Goal: Check status: Check status

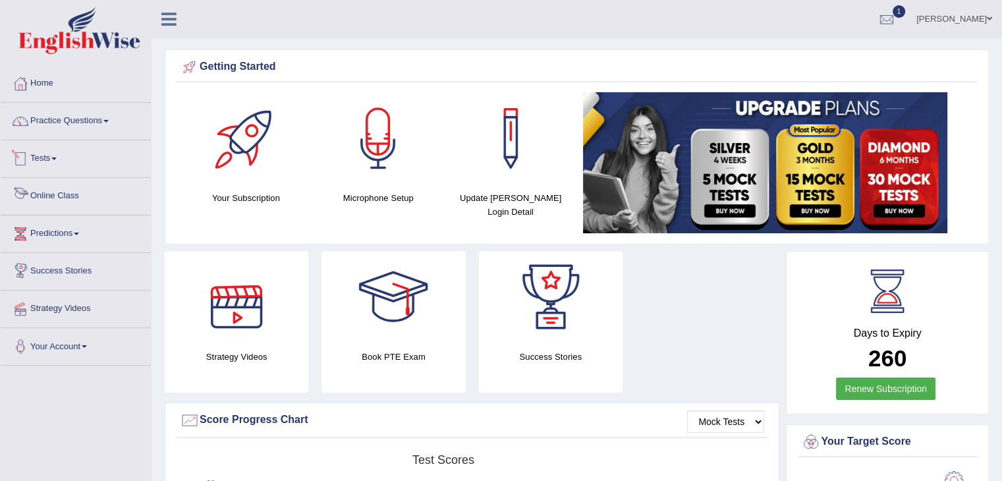
click at [55, 159] on link "Tests" at bounding box center [76, 156] width 150 height 33
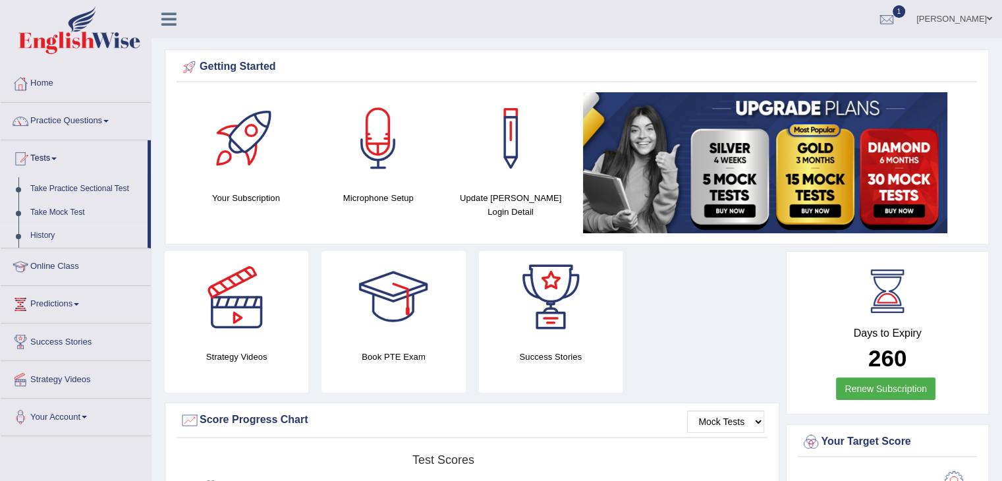
click at [69, 235] on link "History" at bounding box center [85, 236] width 123 height 24
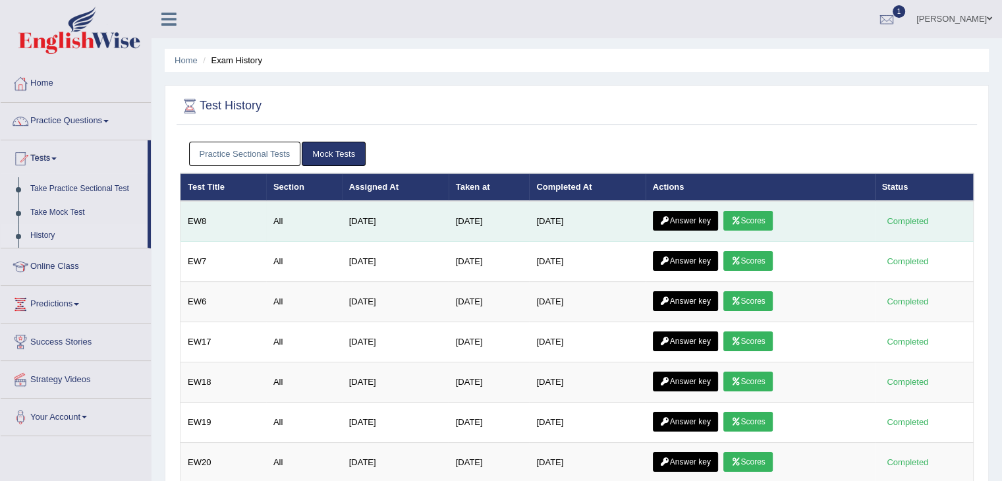
click at [707, 218] on link "Answer key" at bounding box center [685, 221] width 65 height 20
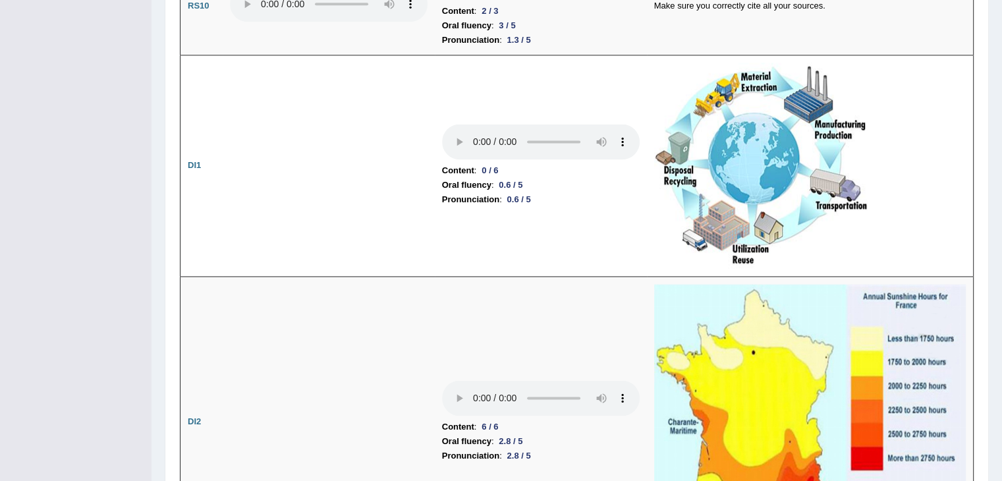
scroll to position [1788, 0]
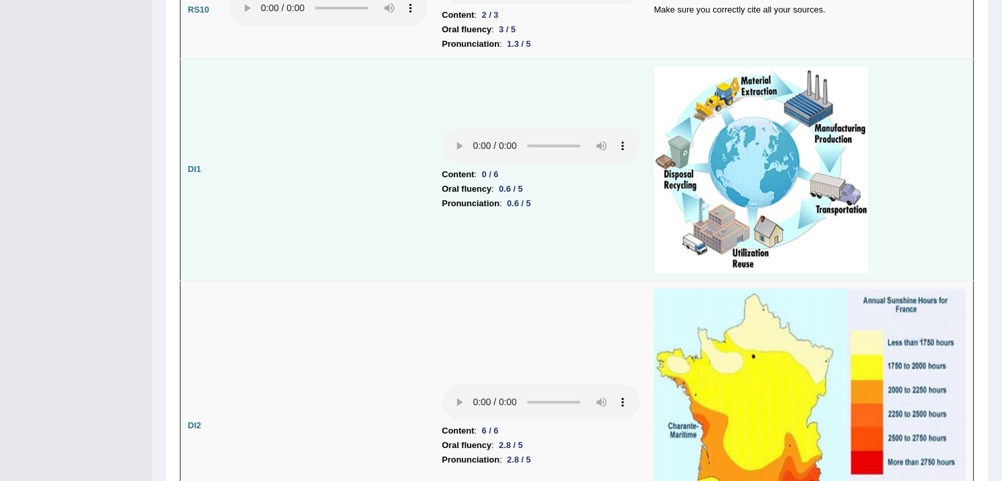
click at [586, 80] on td "Content : 0 / 6 Oral fluency : 0.6 / 5 Pronunciation : 0.6 / 5" at bounding box center [541, 169] width 212 height 221
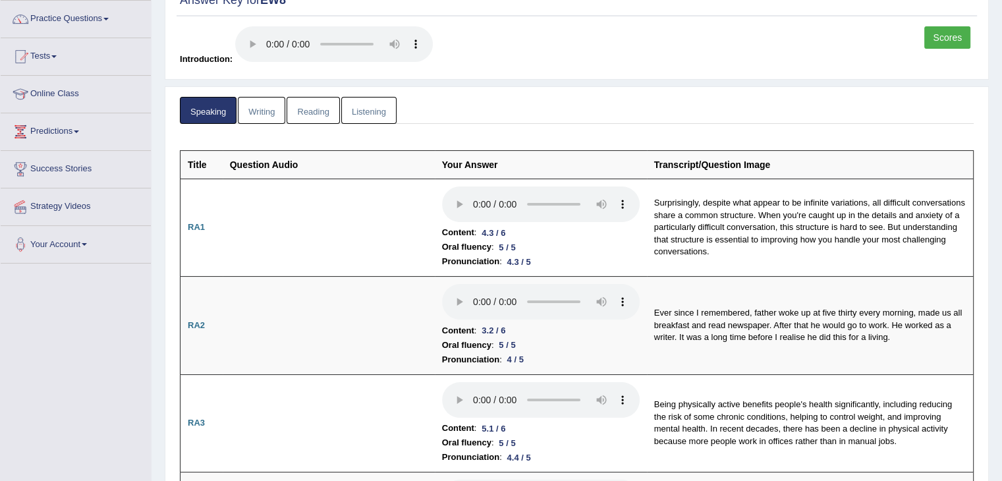
scroll to position [0, 0]
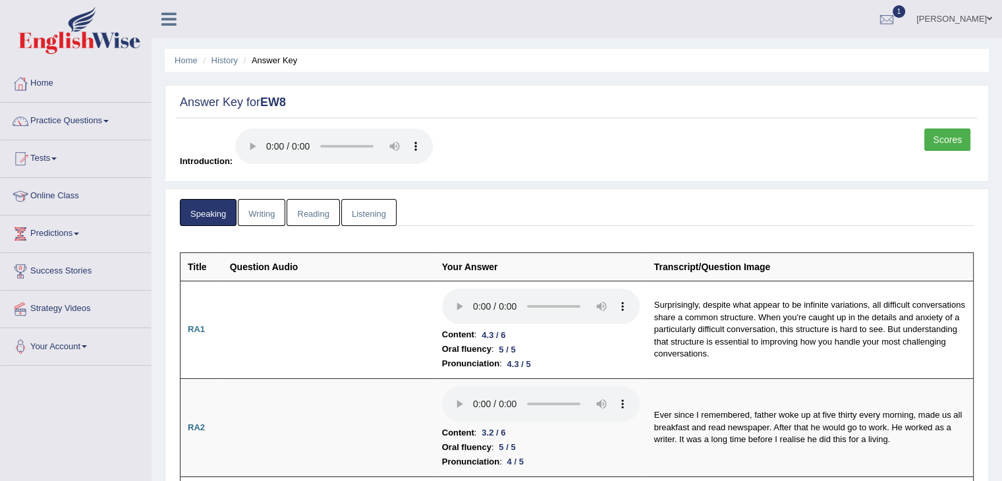
click at [274, 212] on link "Writing" at bounding box center [261, 212] width 47 height 27
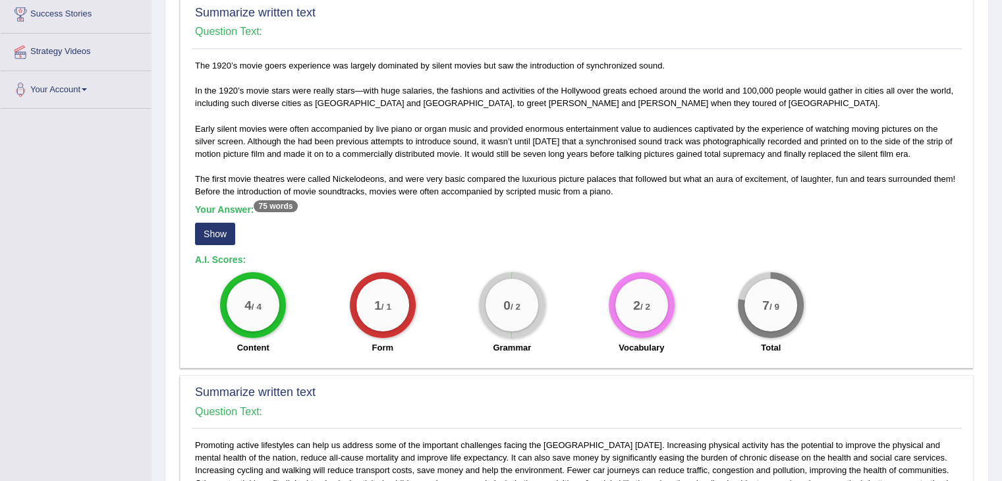
scroll to position [258, 0]
click at [216, 238] on button "Show" at bounding box center [215, 232] width 40 height 22
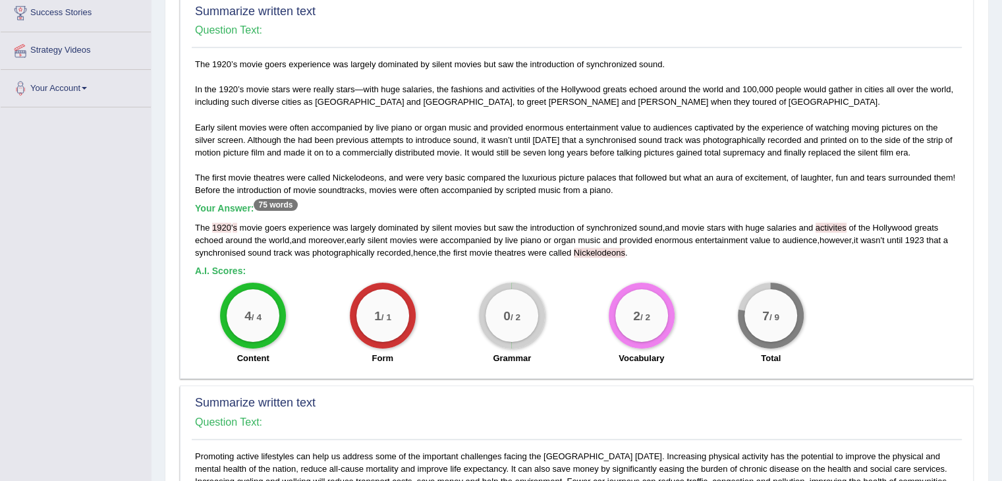
click at [224, 227] on span "1920" at bounding box center [221, 228] width 19 height 10
click at [223, 223] on span "1920" at bounding box center [221, 228] width 19 height 10
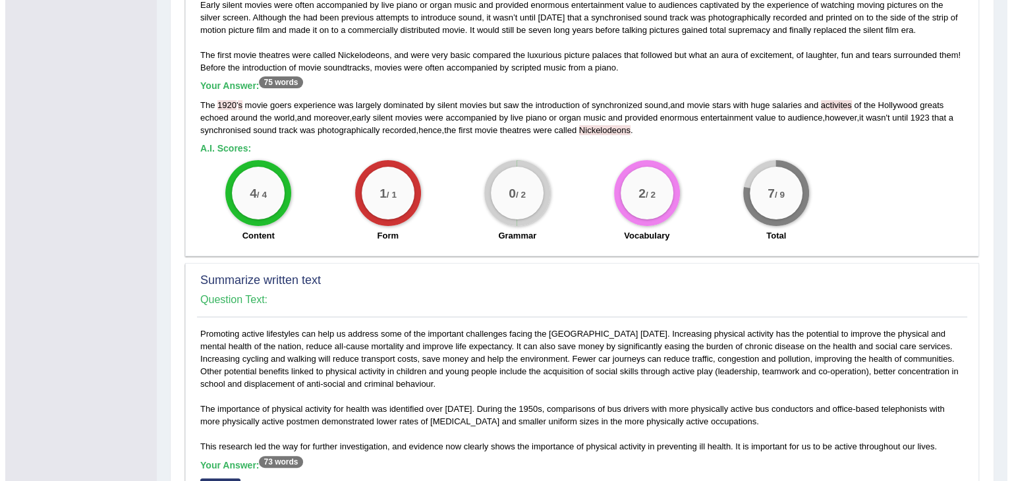
scroll to position [522, 0]
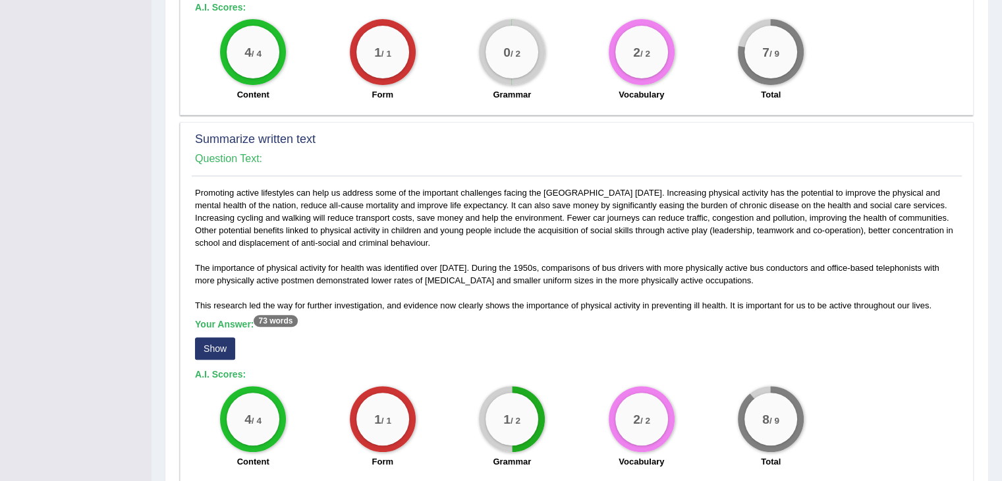
click at [224, 345] on button "Show" at bounding box center [215, 348] width 40 height 22
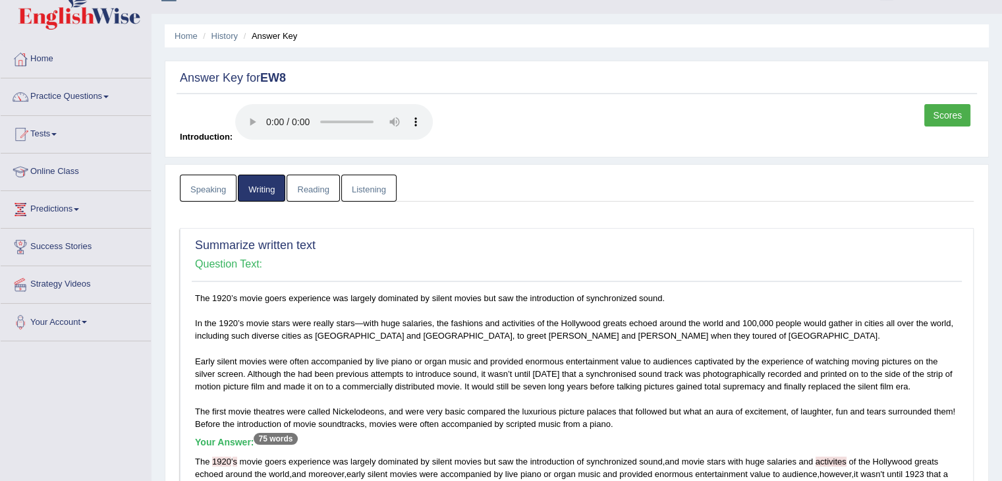
scroll to position [0, 0]
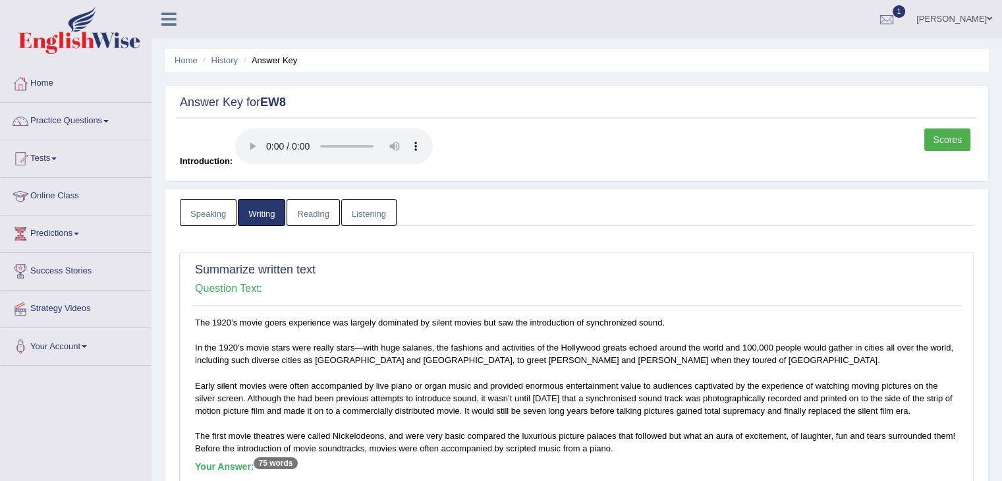
click at [940, 145] on link "Scores" at bounding box center [948, 139] width 46 height 22
